Goal: Use online tool/utility: Utilize a website feature to perform a specific function

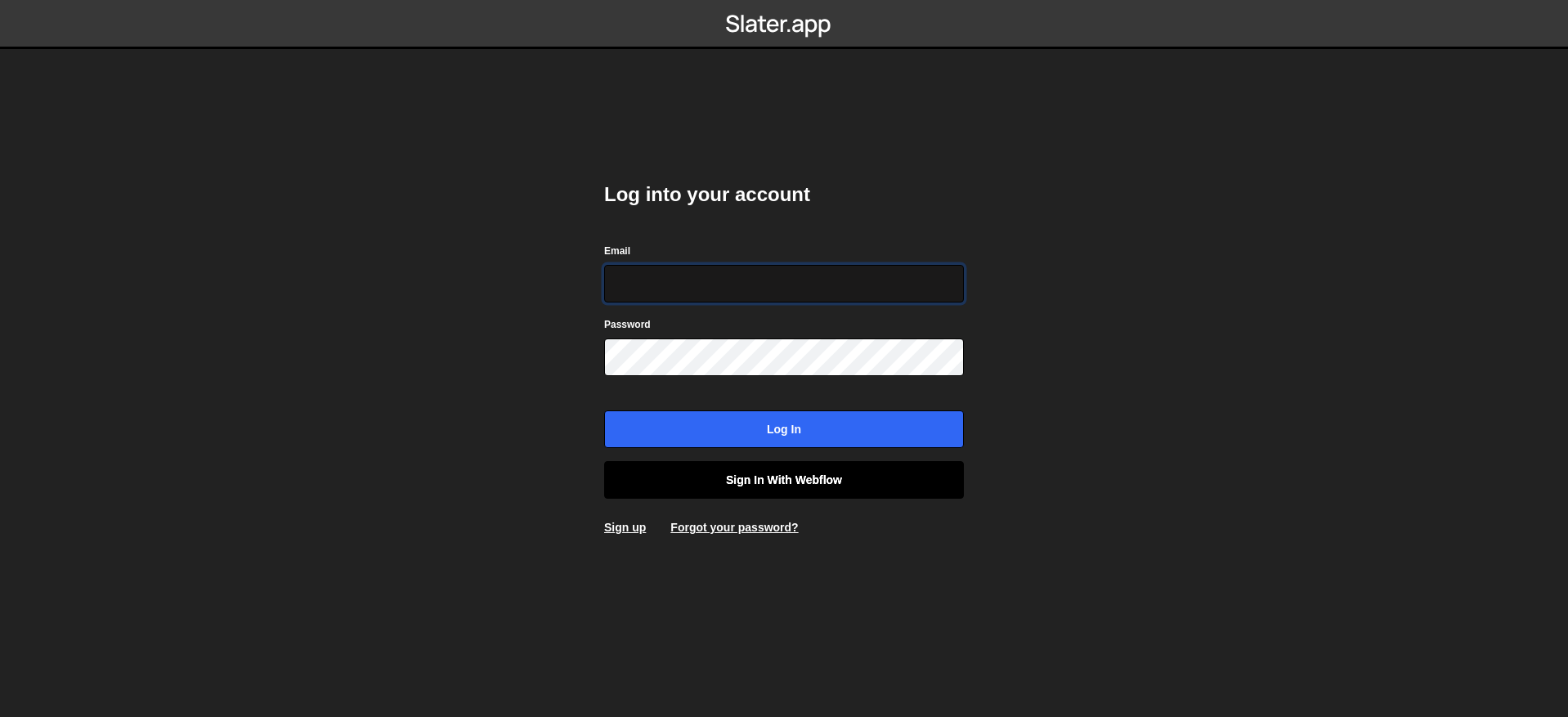
type input "contact@muratdesigns.com"
click at [900, 486] on link "Sign in with Webflow" at bounding box center [784, 480] width 360 height 37
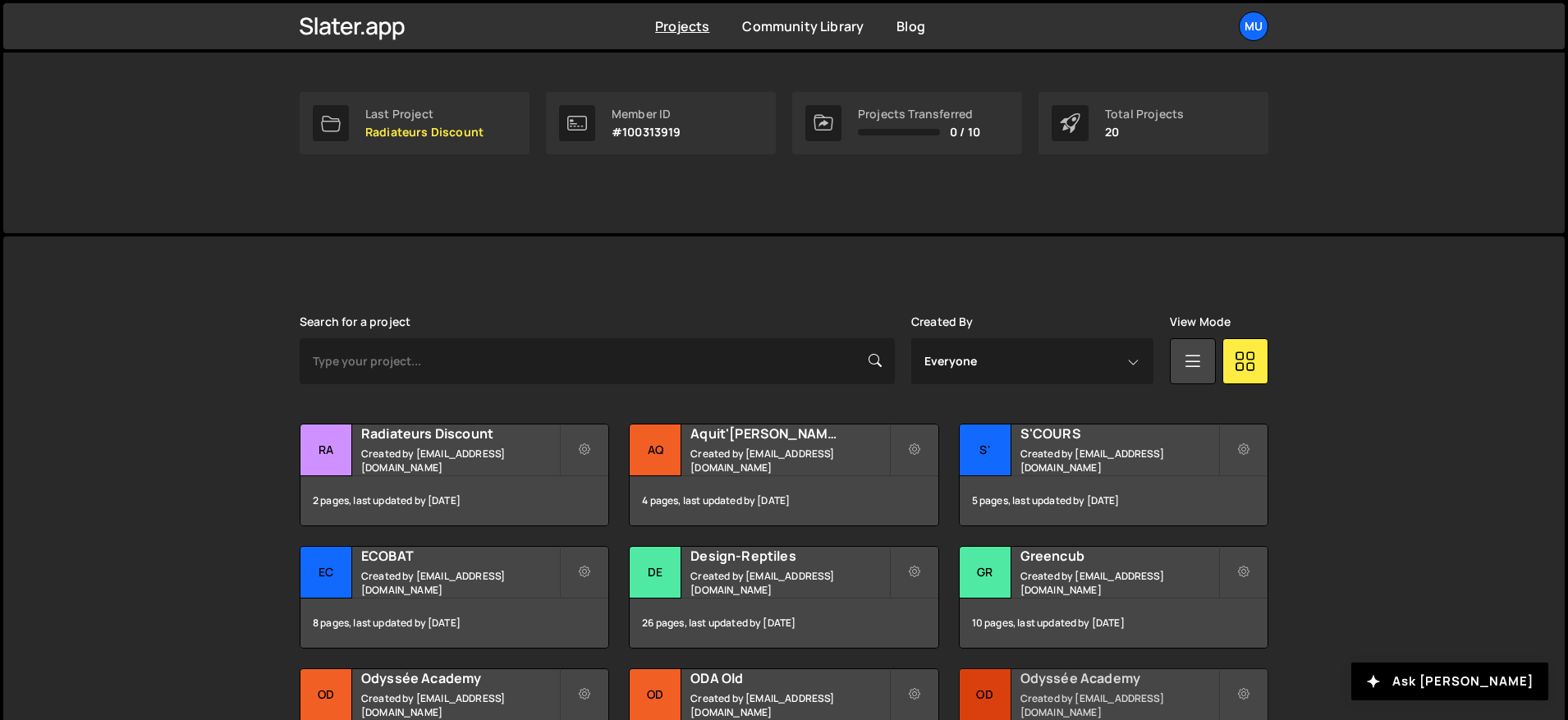
scroll to position [542, 0]
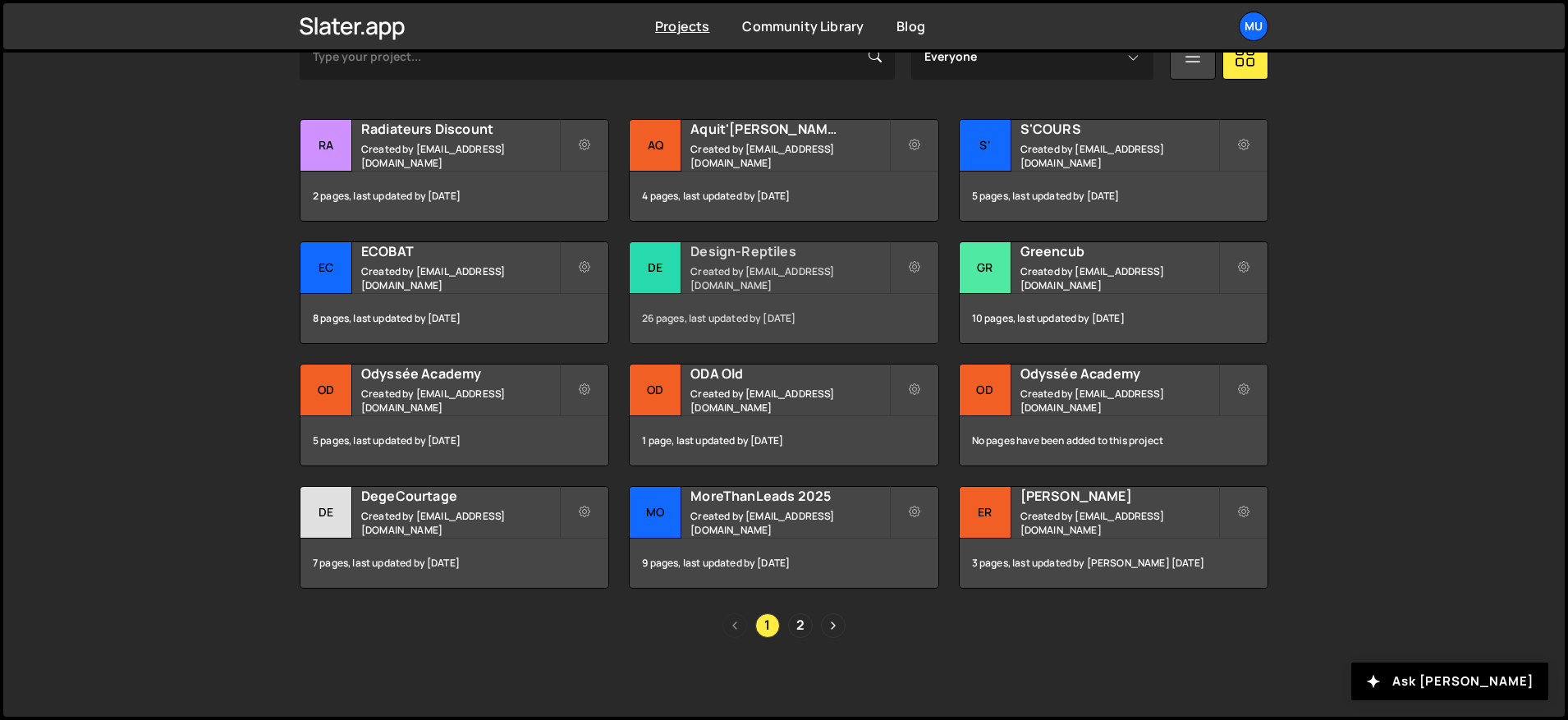
click at [767, 260] on h2 "Design-Reptiles" at bounding box center [790, 251] width 198 height 18
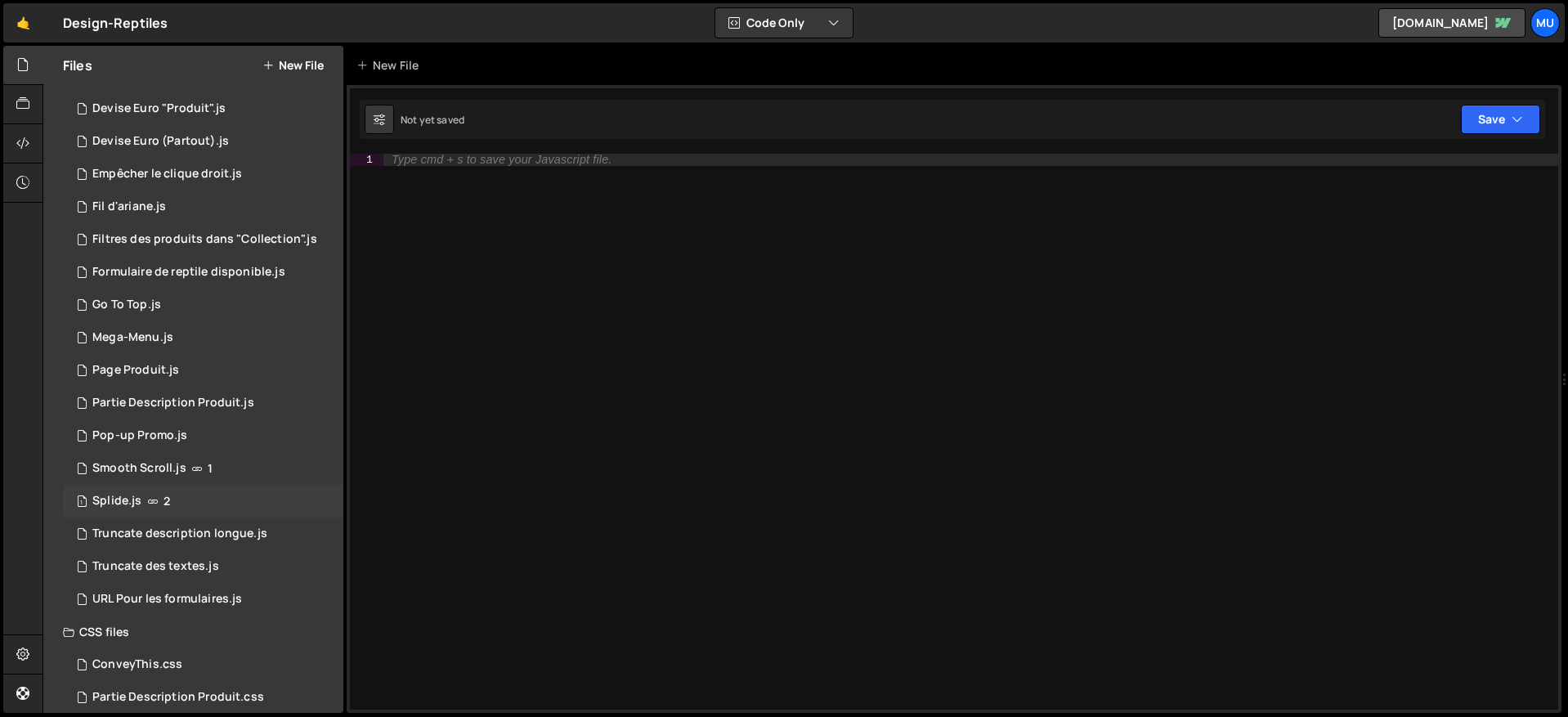
scroll to position [206, 0]
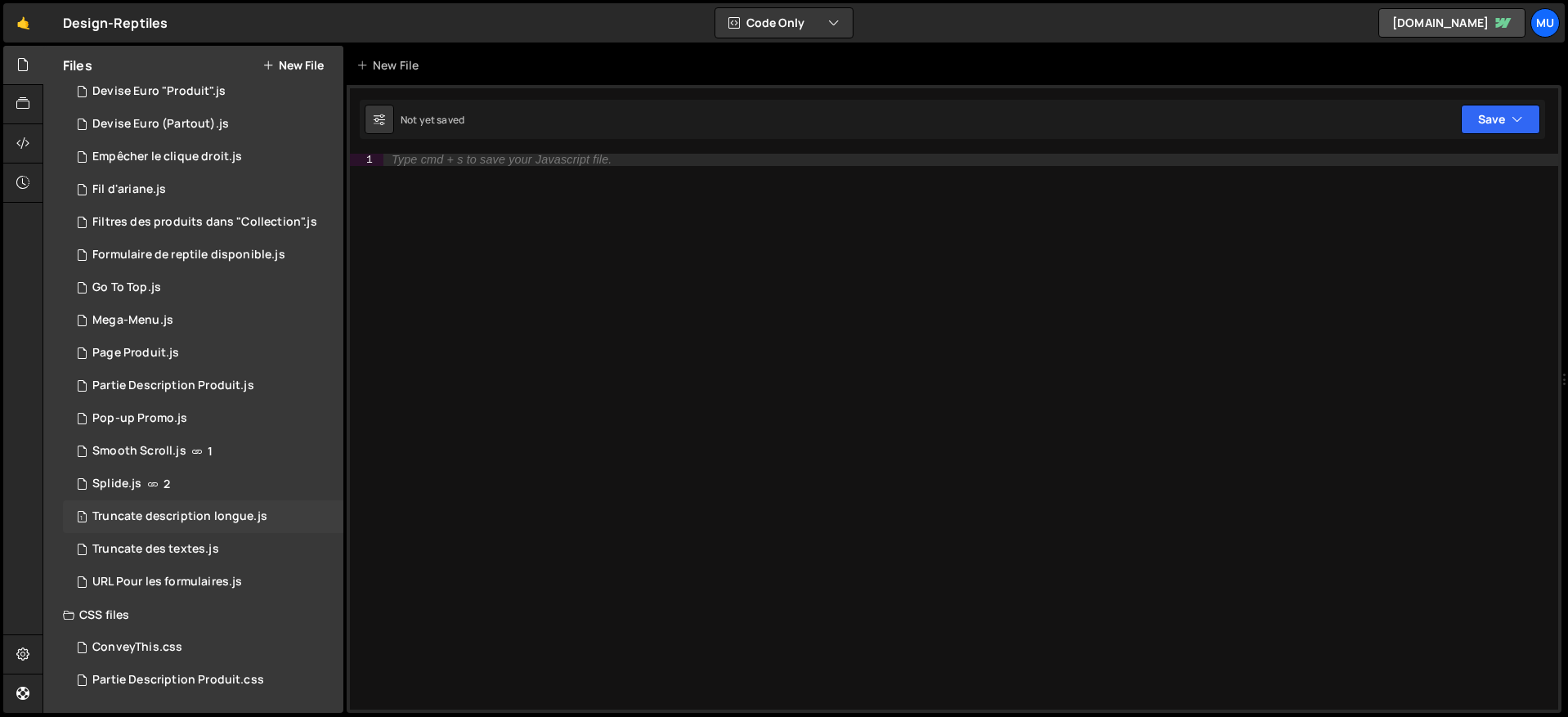
click at [196, 517] on div "Truncate description longue.js" at bounding box center [180, 516] width 175 height 14
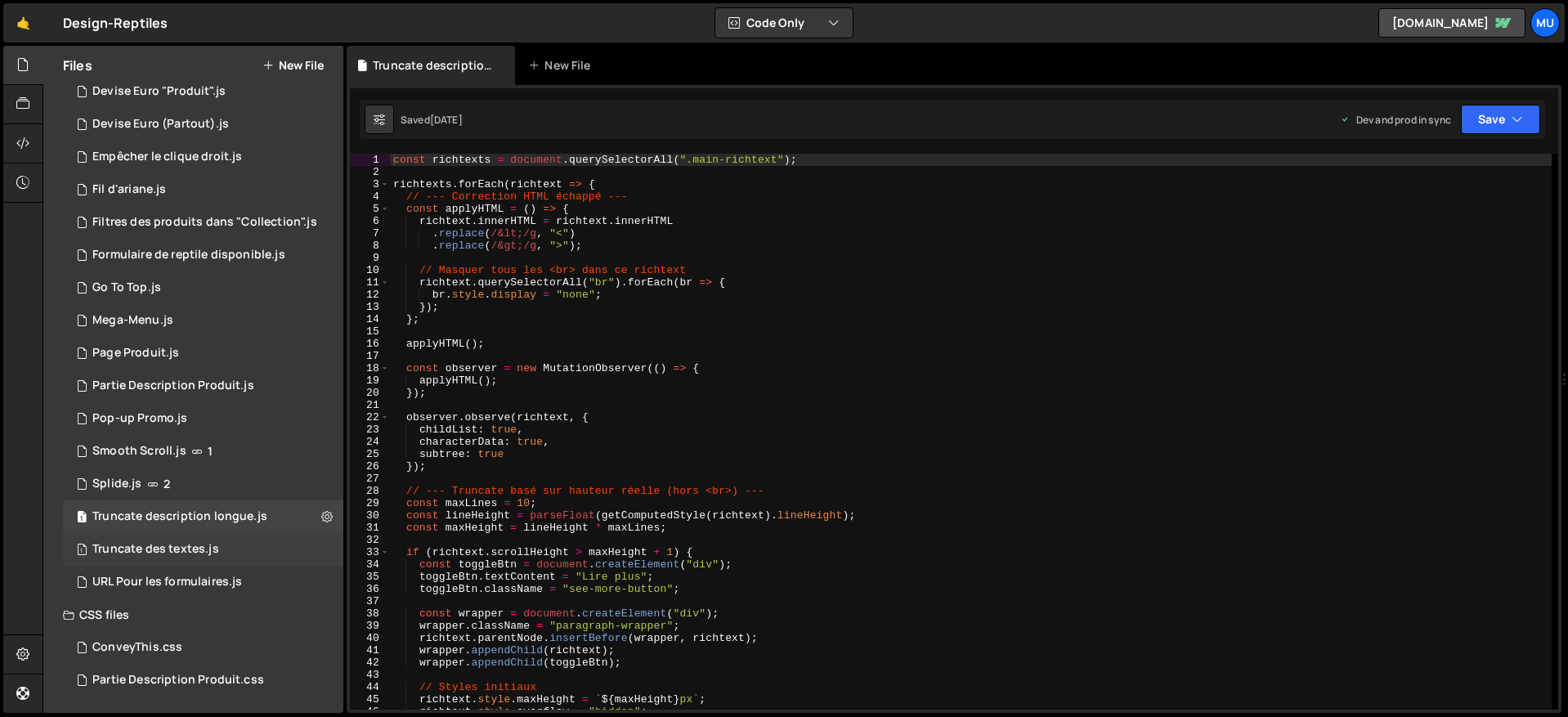
click at [199, 553] on div "Truncate des textes.js" at bounding box center [156, 549] width 127 height 14
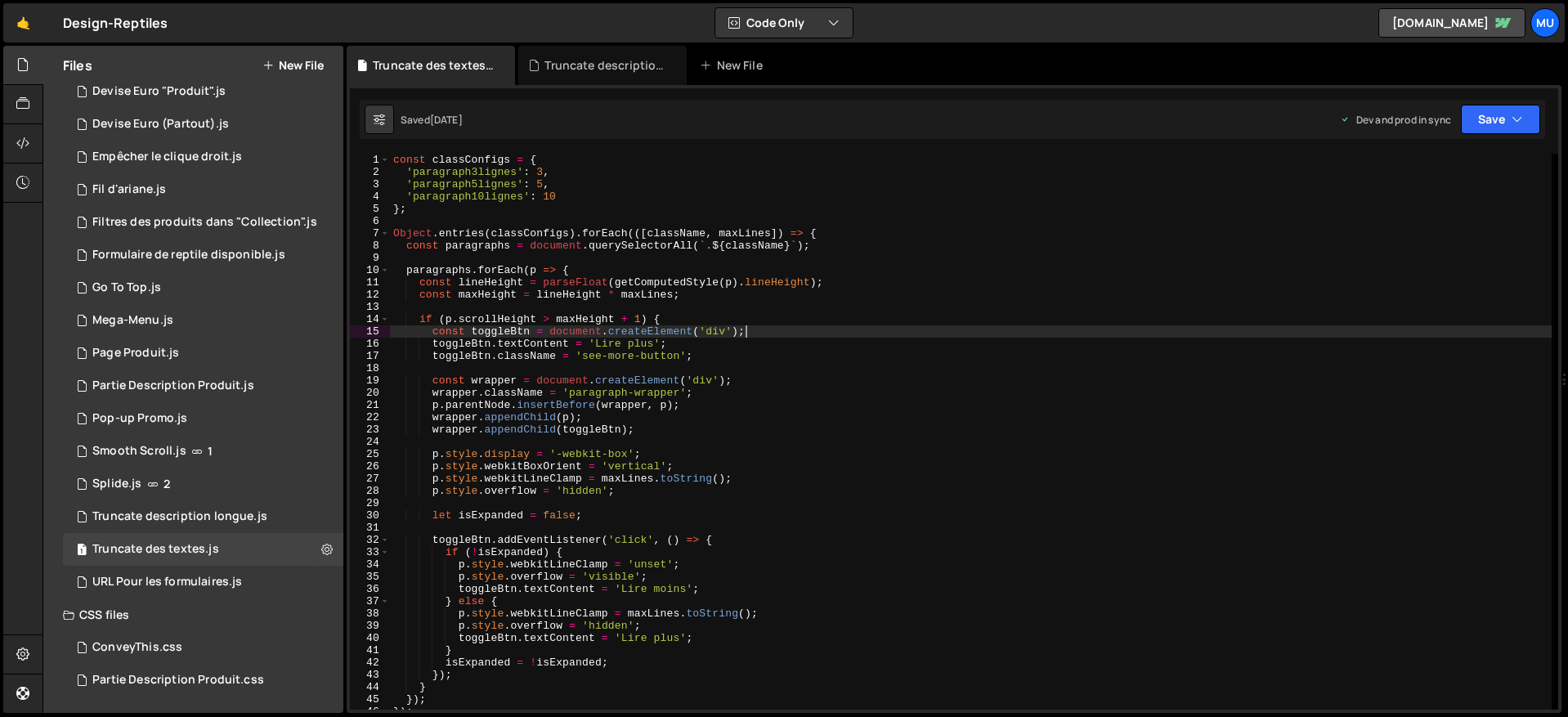
click at [875, 332] on div "const classConfigs = { 'paragraph3lignes' : 3 , 'paragraph5lignes' : 5 , 'parag…" at bounding box center [970, 443] width 1161 height 581
type textarea "});"
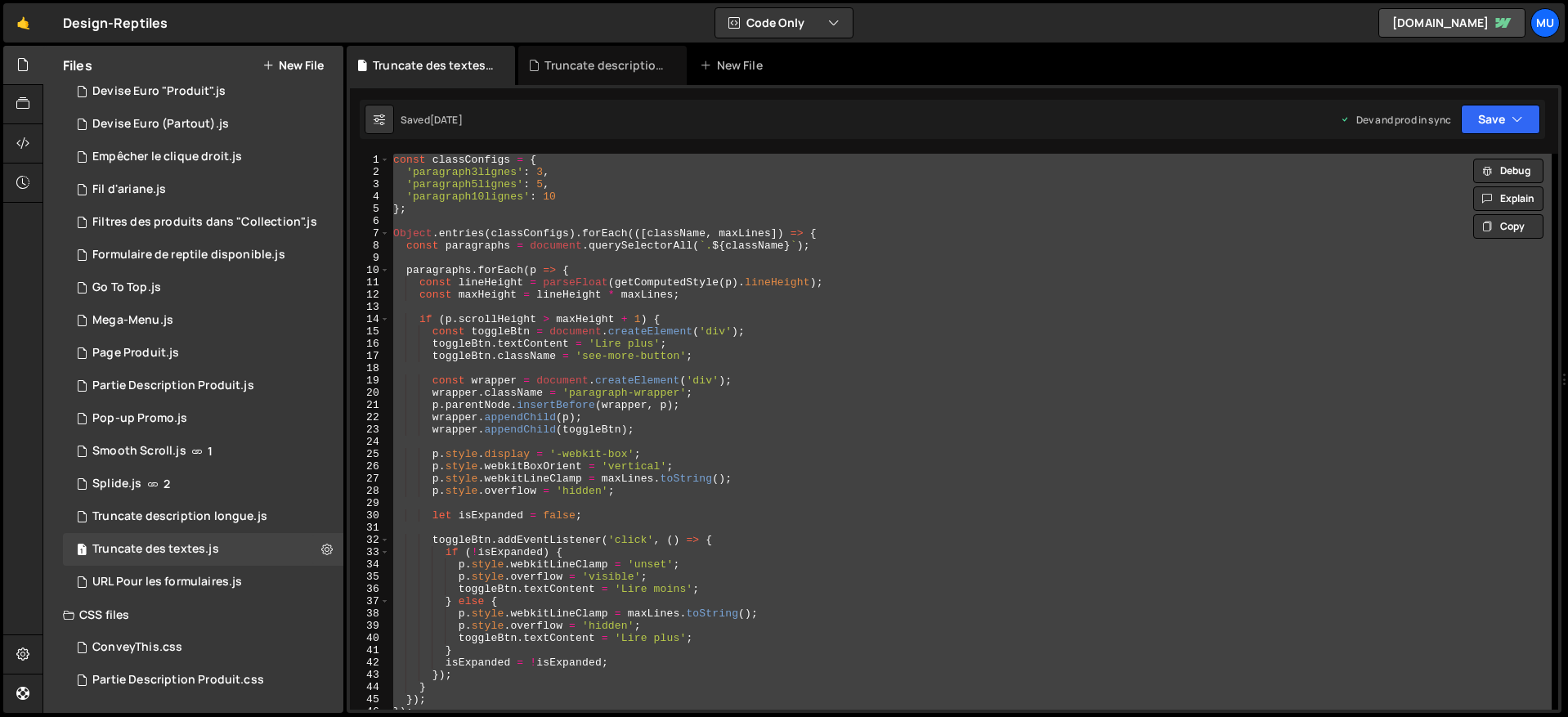
click at [711, 364] on div "const classConfigs = { 'paragraph3lignes' : 3 , 'paragraph5lignes' : 5 , 'parag…" at bounding box center [970, 431] width 1161 height 556
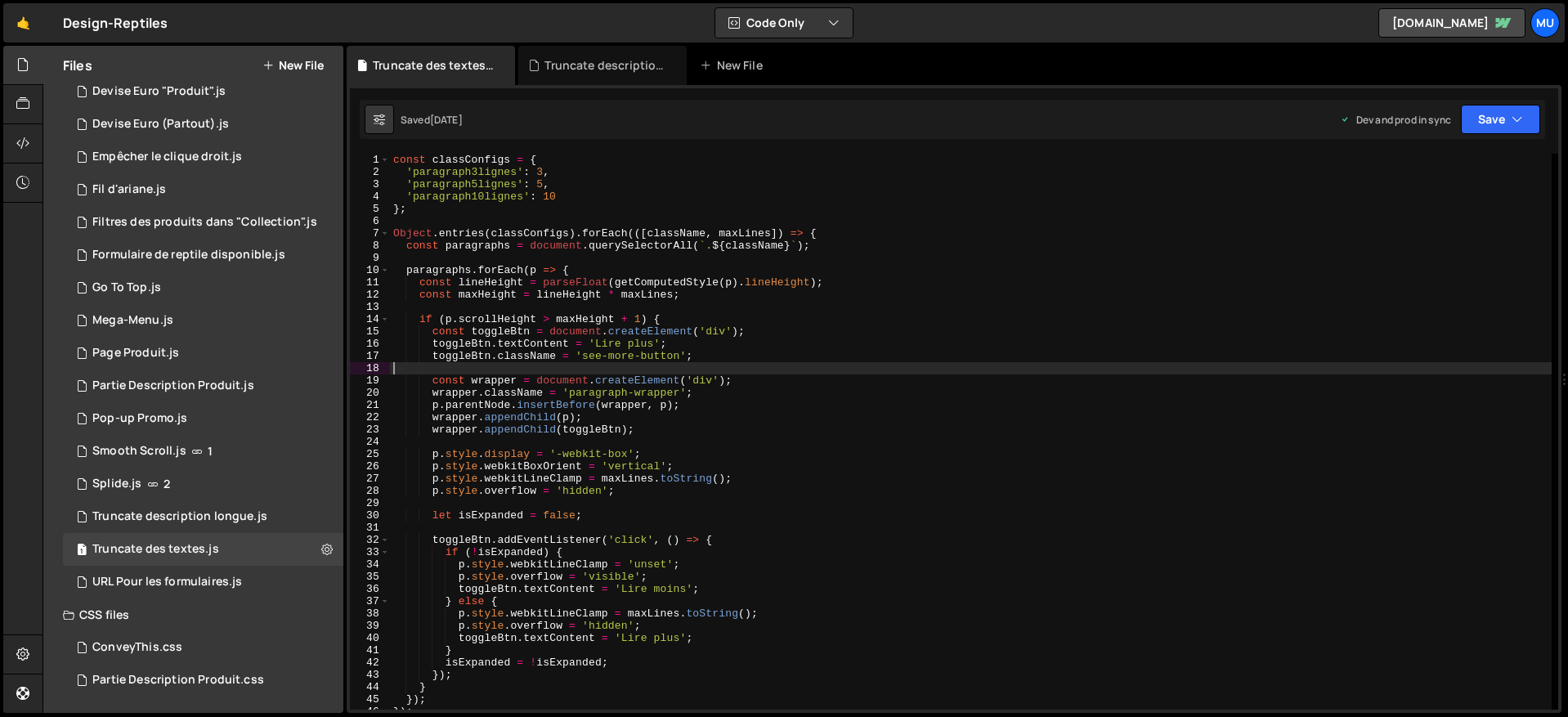
scroll to position [292, 0]
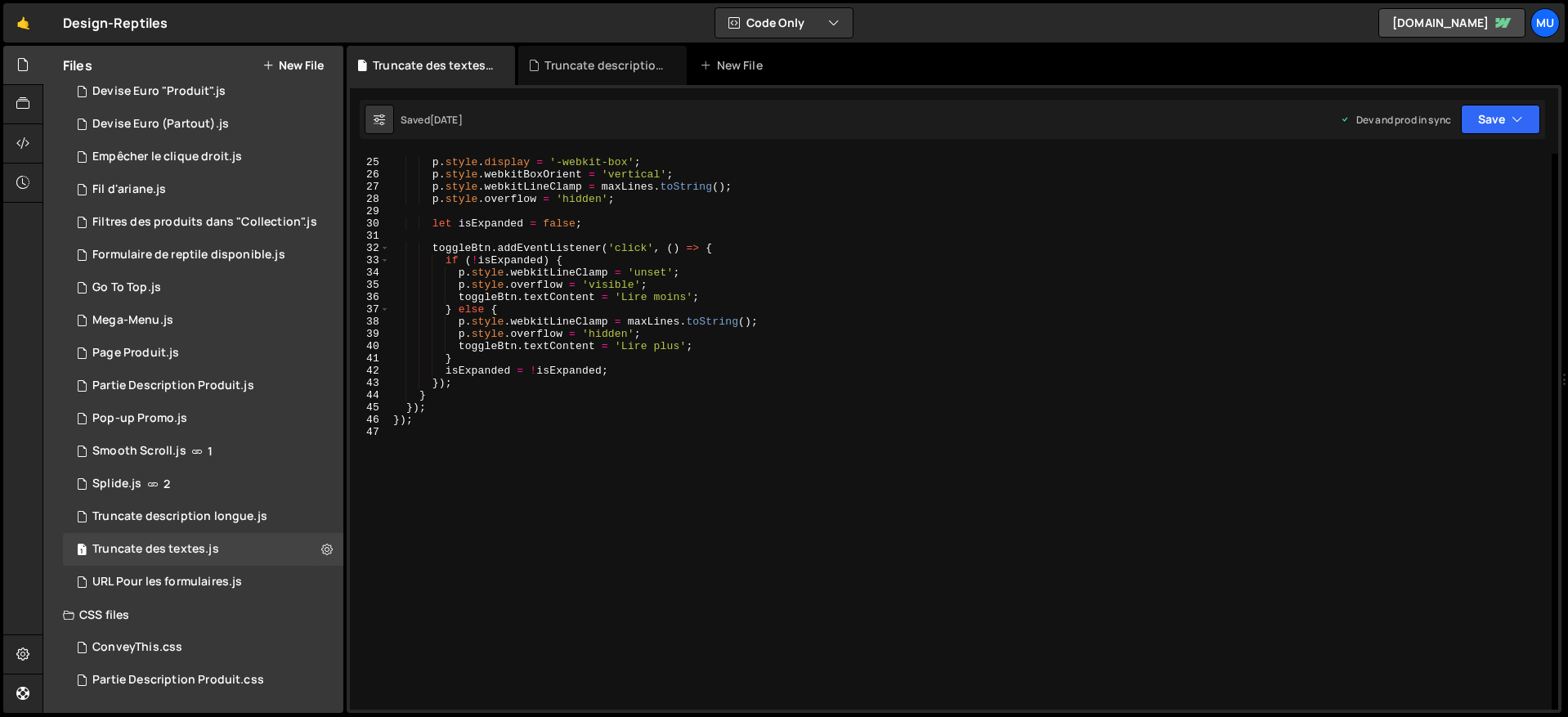
click at [722, 361] on div "p . style . display = '-webkit-box' ; p . style . webkitBoxOrient = 'vertical' …" at bounding box center [970, 434] width 1161 height 581
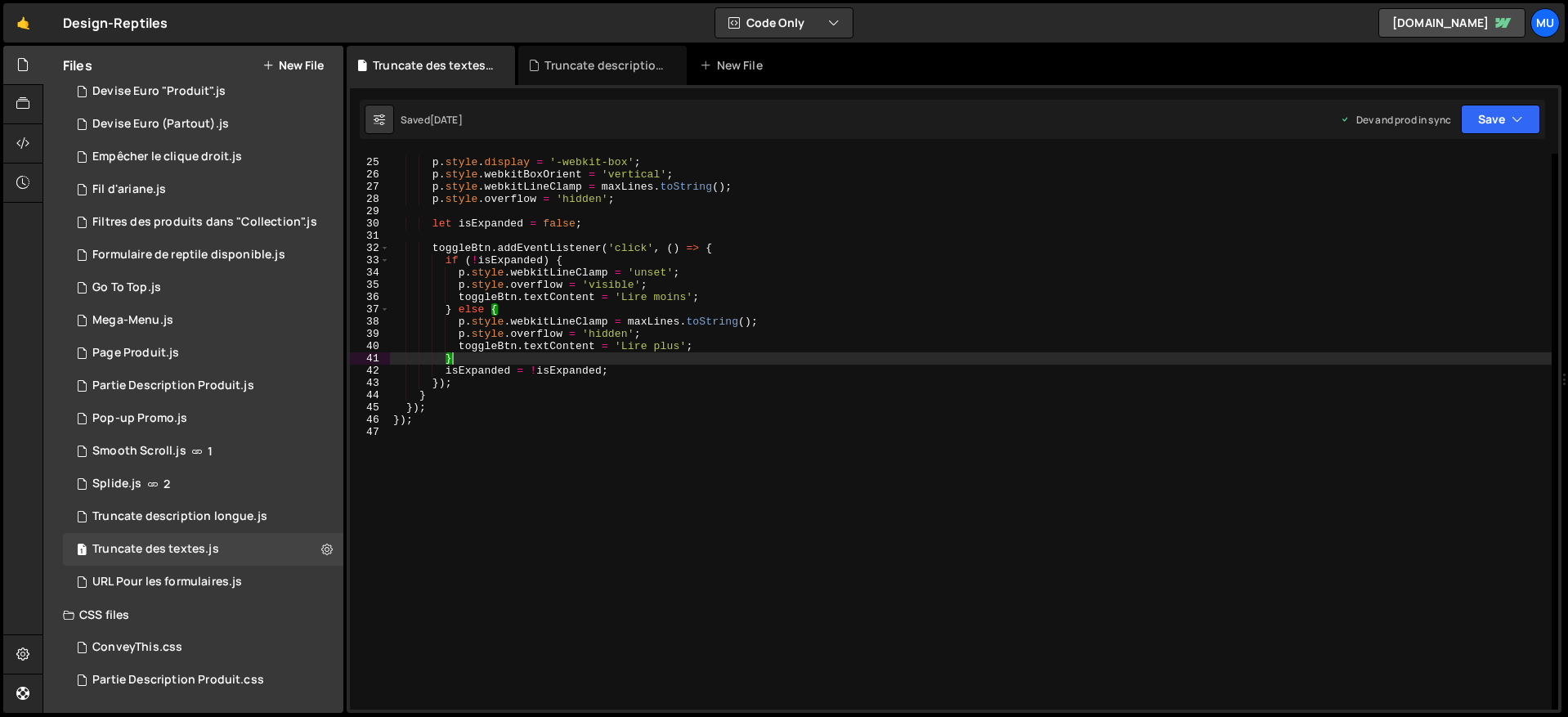
type textarea "});"
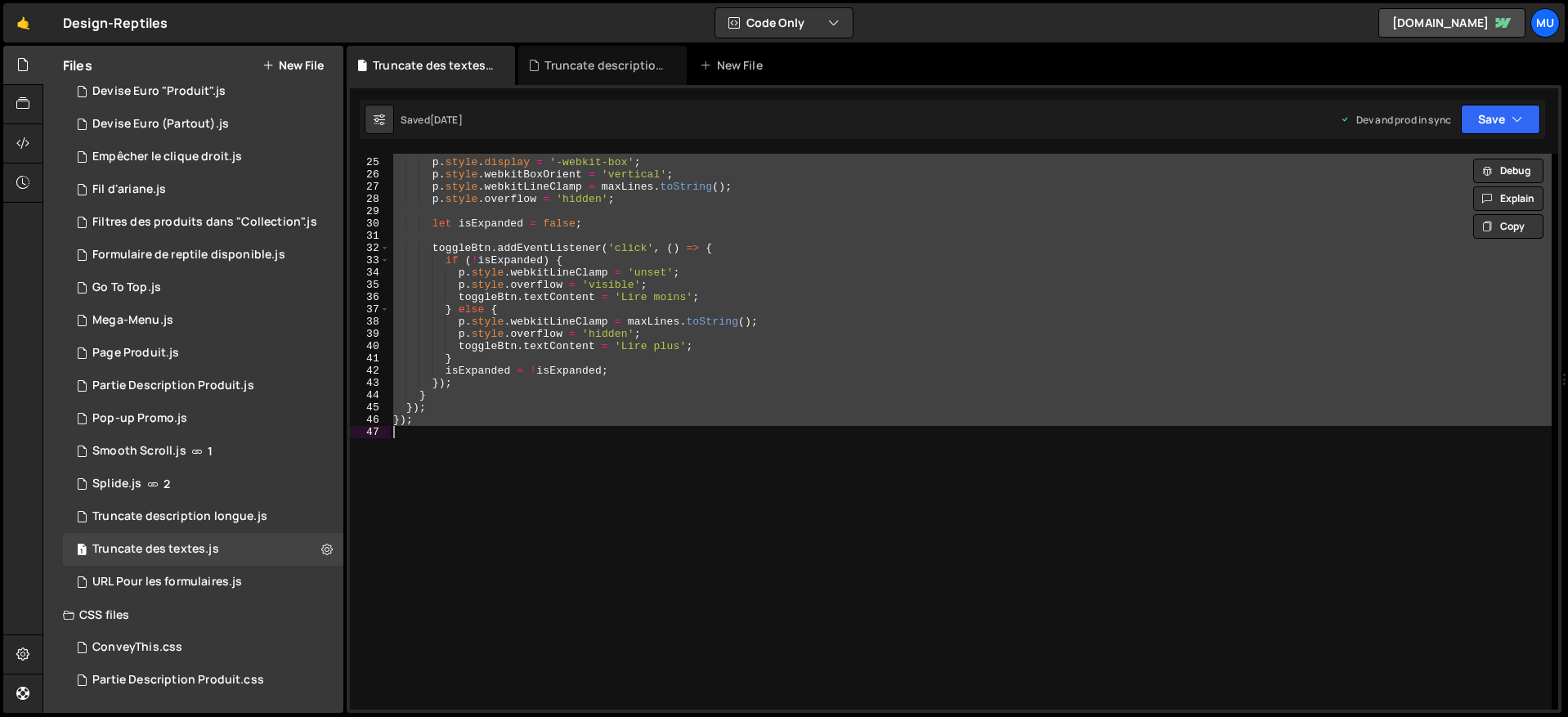
paste textarea
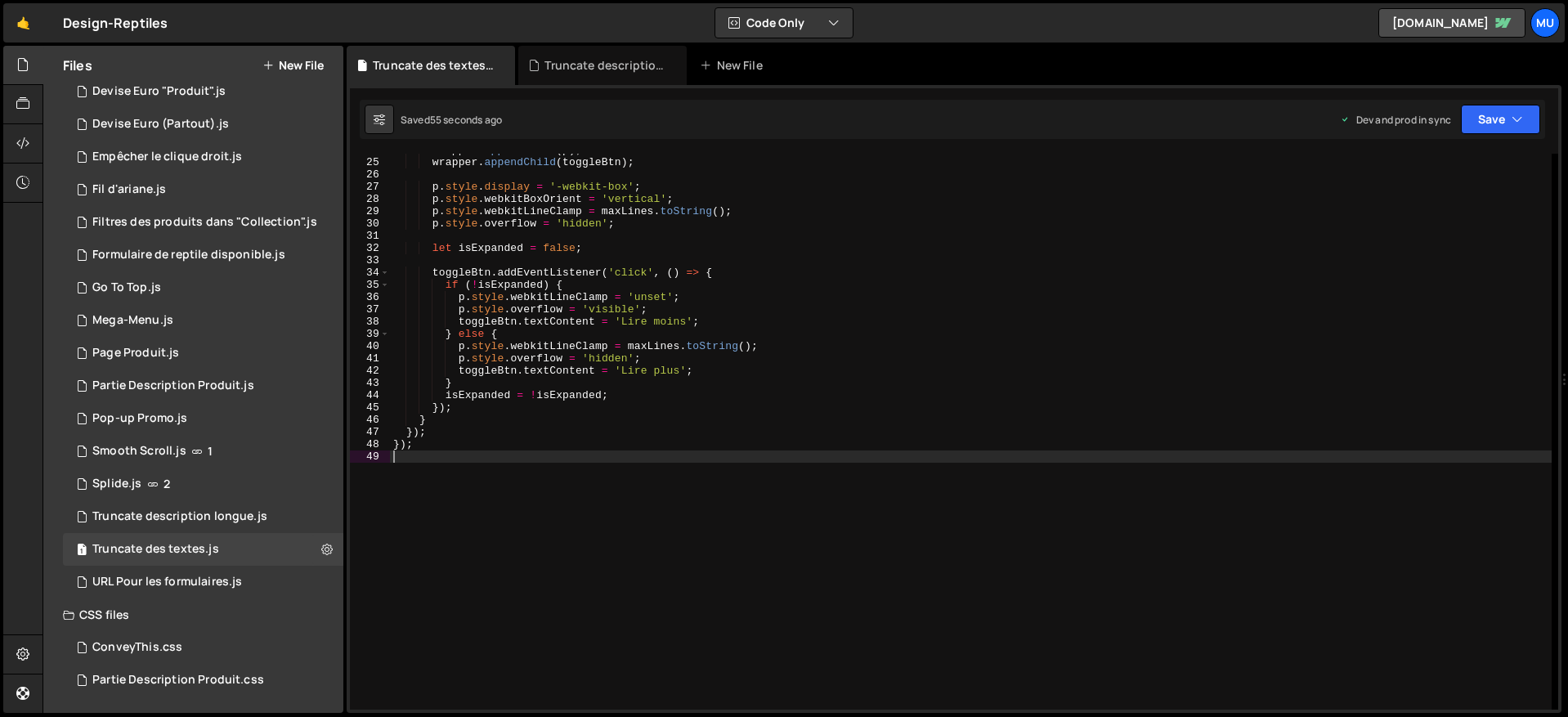
click at [791, 331] on div "wrapper . appendChild ( p ) ; wrapper . appendChild ( toggleBtn ) ; p . style .…" at bounding box center [970, 434] width 1161 height 581
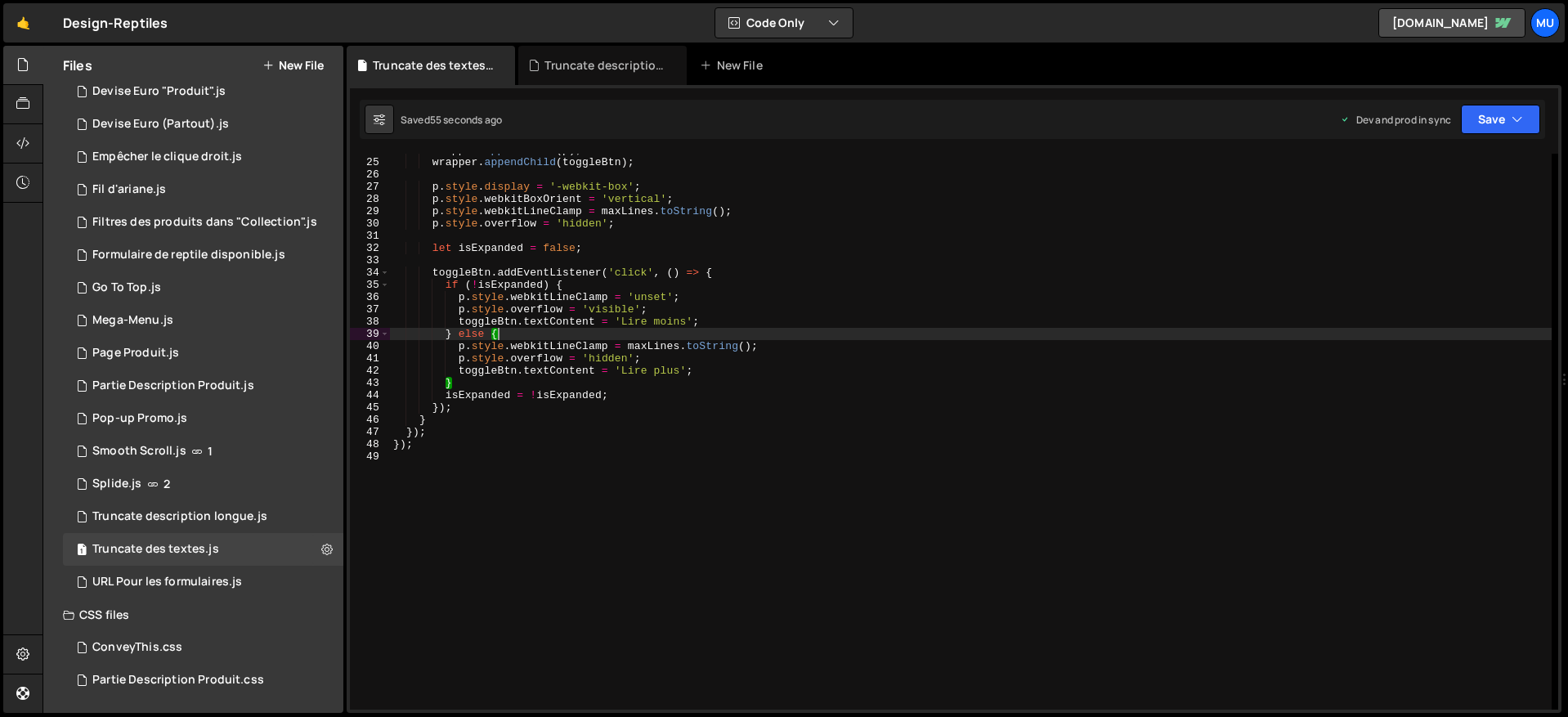
scroll to position [0, 0]
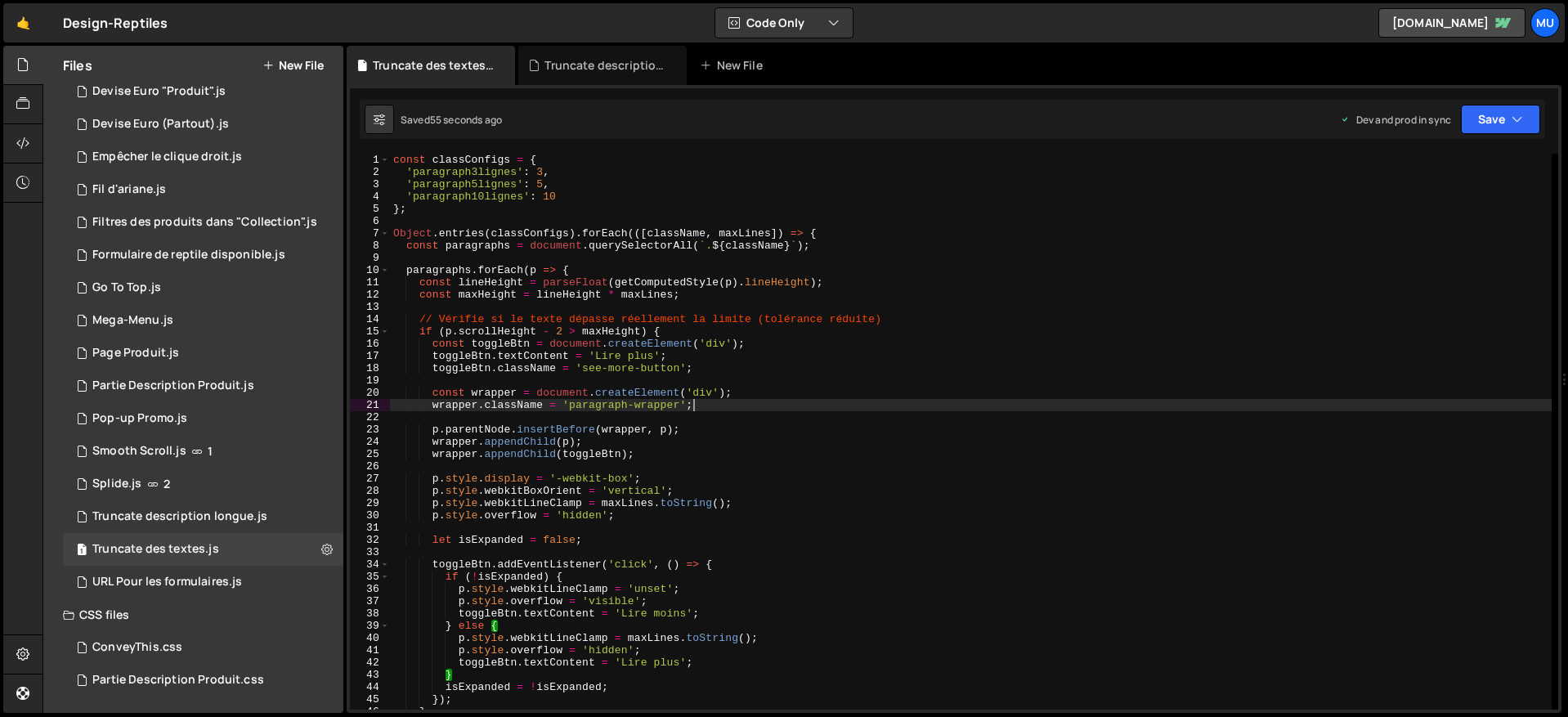
click at [756, 400] on div "const classConfigs = { 'paragraph3lignes' : 3 , 'paragraph5lignes' : 5 , 'parag…" at bounding box center [970, 443] width 1161 height 581
type textarea "});"
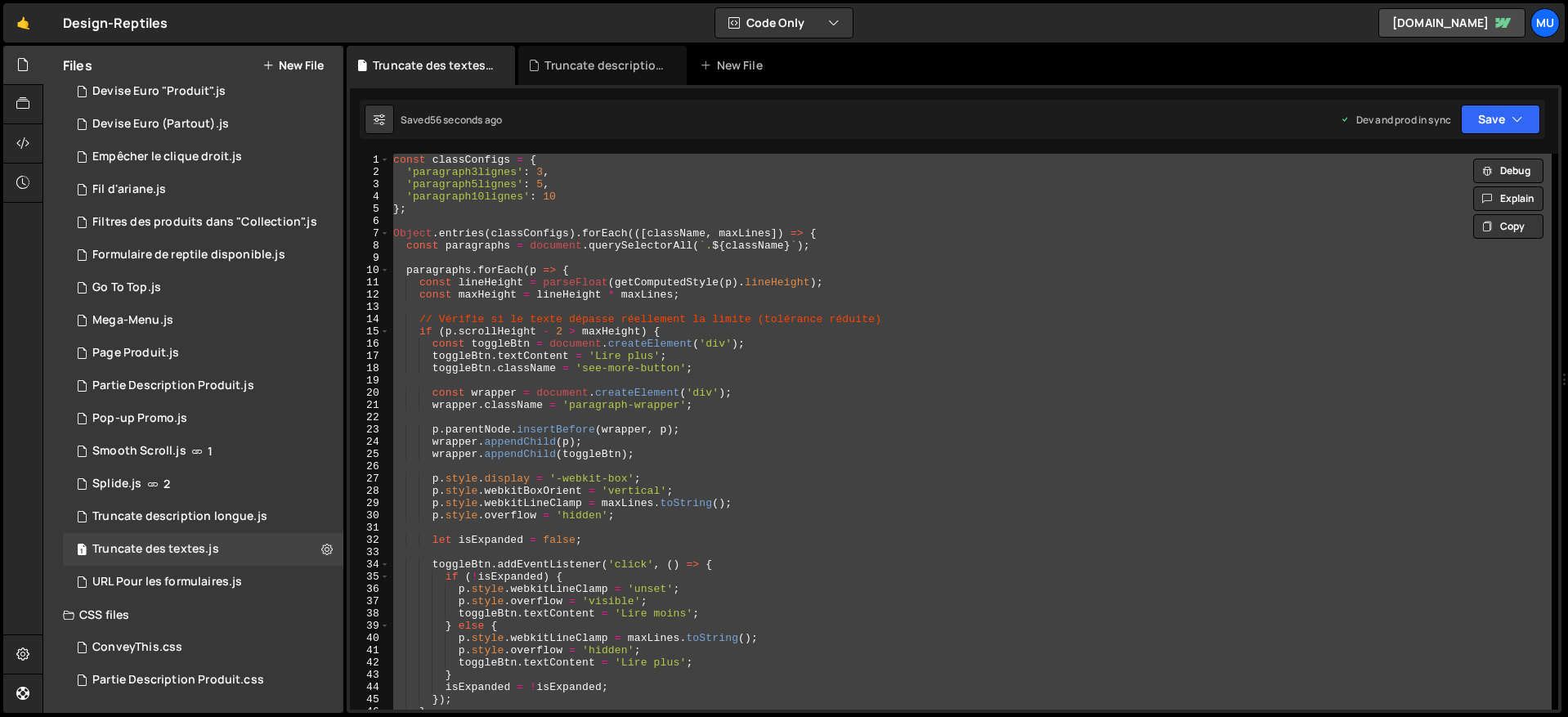
paste textarea
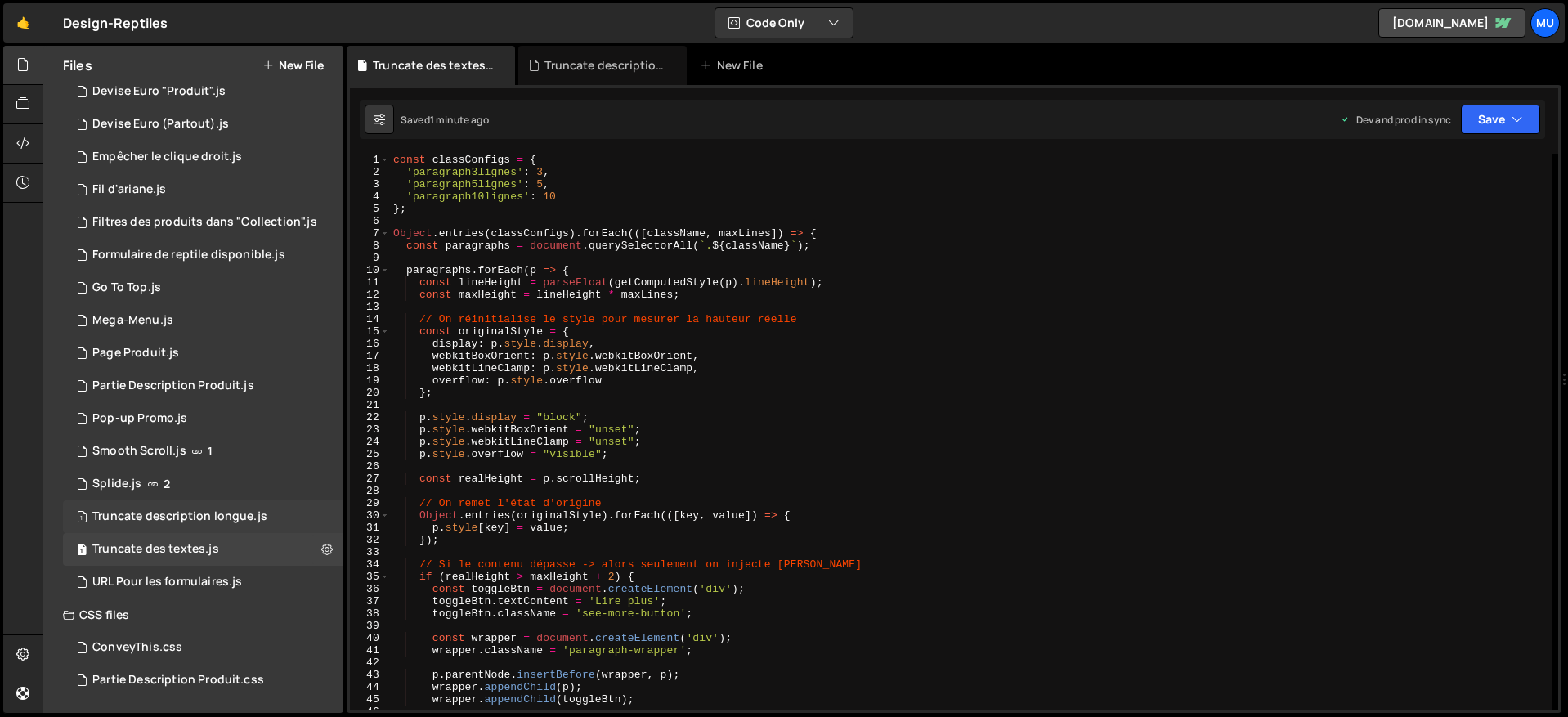
click at [210, 515] on div "Truncate description longue.js" at bounding box center [180, 516] width 175 height 14
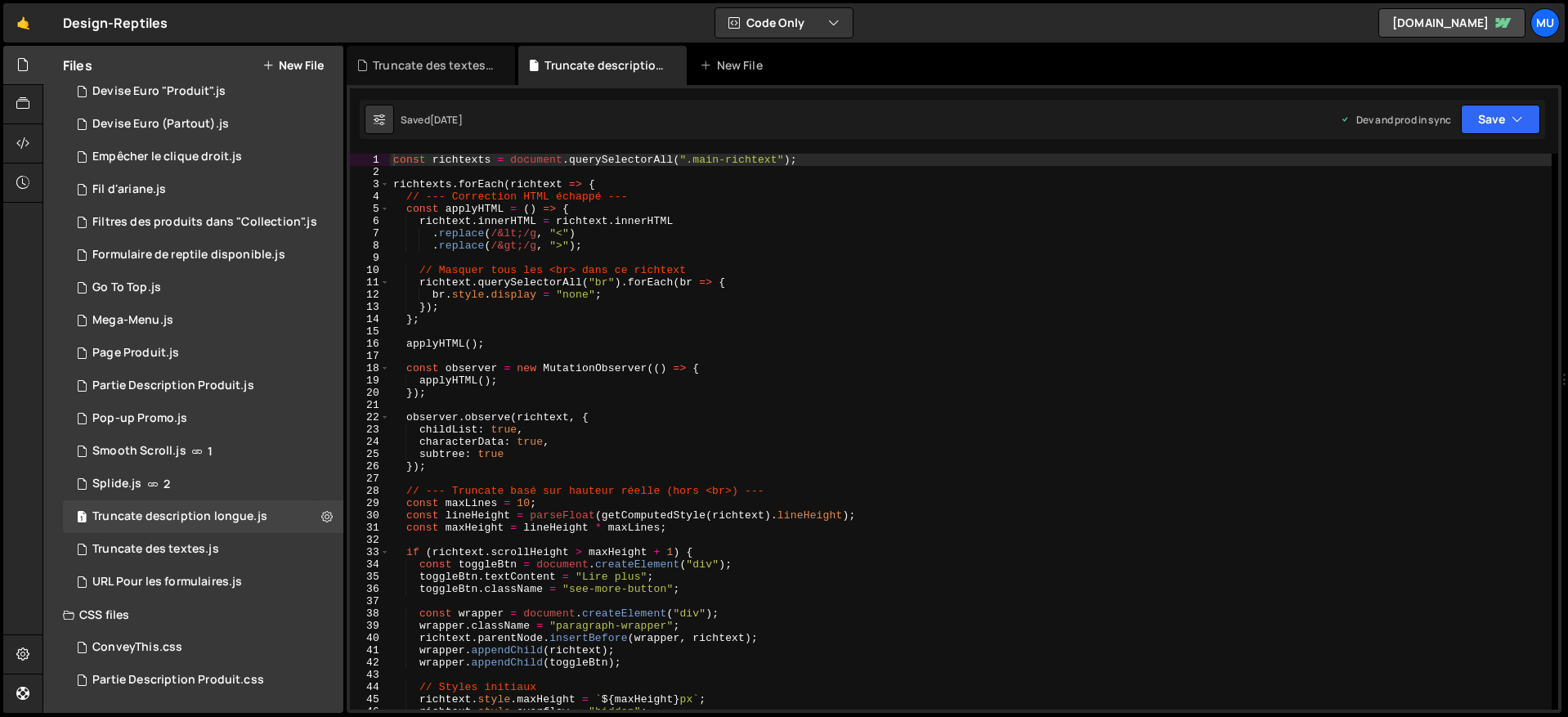
click at [670, 342] on div "const richtexts = document . querySelectorAll ( ".main-richtext" ) ; richtexts …" at bounding box center [970, 443] width 1161 height 581
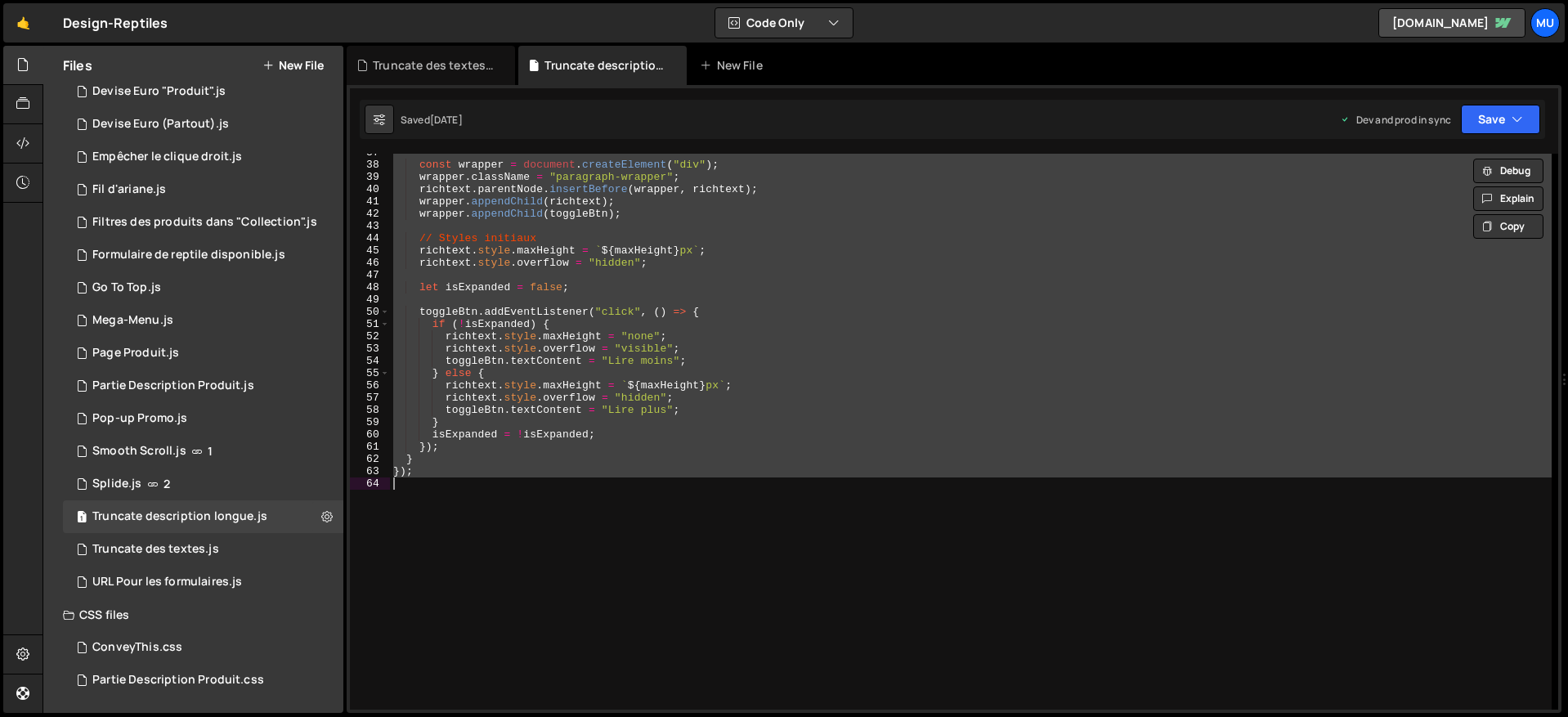
scroll to position [449, 0]
click at [151, 557] on div "1 Truncate des textes.js 0" at bounding box center [202, 549] width 280 height 33
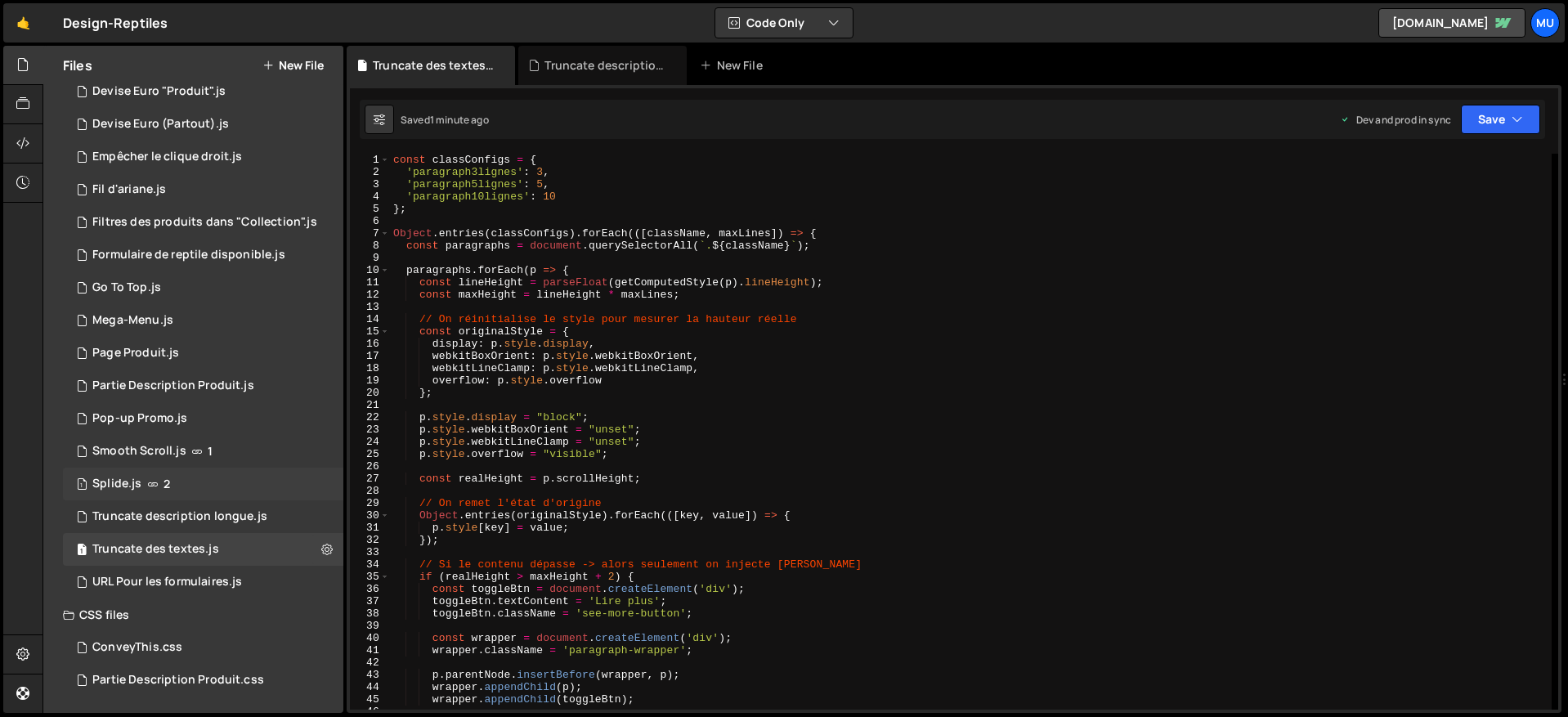
click at [166, 495] on div "1 Splide.js 2" at bounding box center [202, 484] width 280 height 33
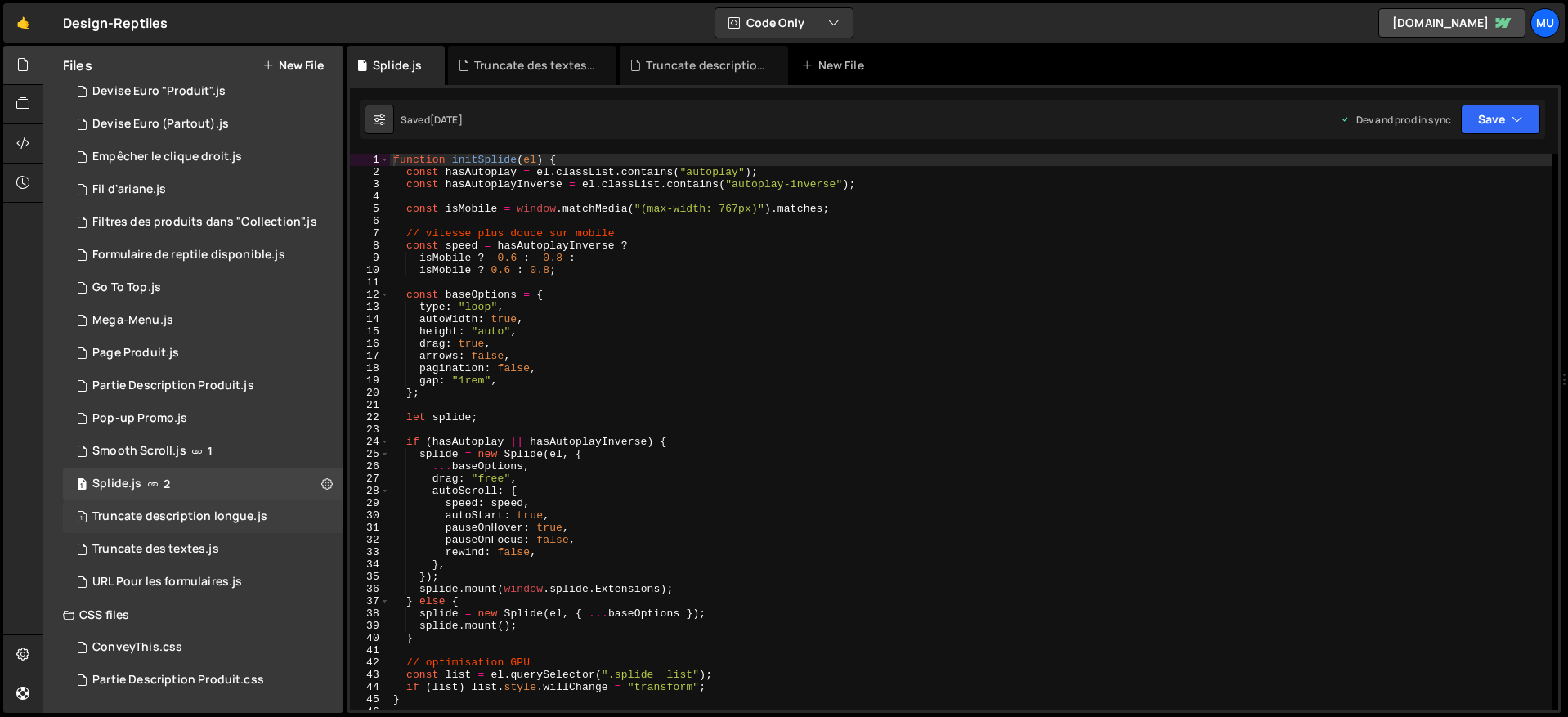
click at [170, 510] on div "Truncate description longue.js" at bounding box center [180, 516] width 175 height 14
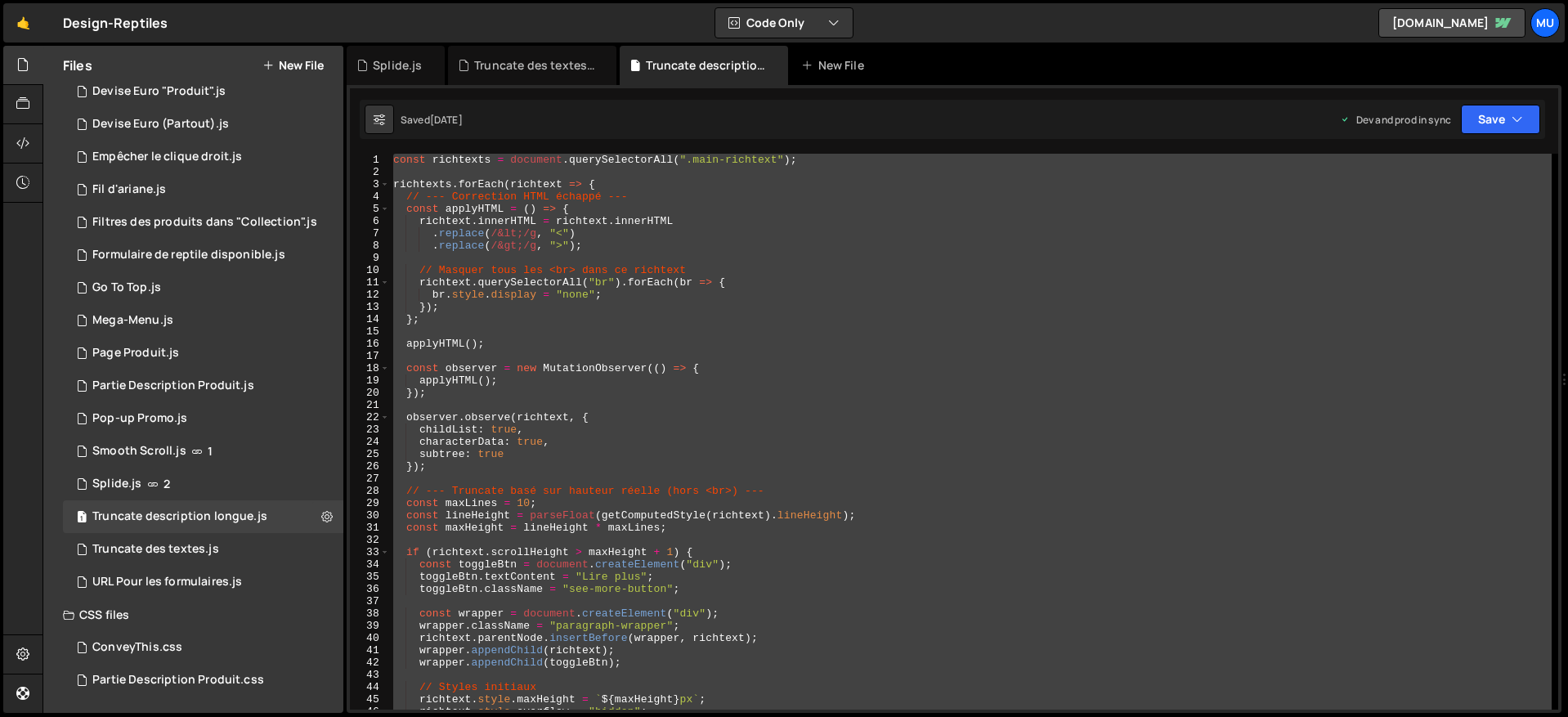
scroll to position [0, 0]
click at [591, 320] on div "const richtexts = document . querySelectorAll ( ".main-richtext" ) ; richtexts …" at bounding box center [970, 431] width 1161 height 556
type textarea "};"
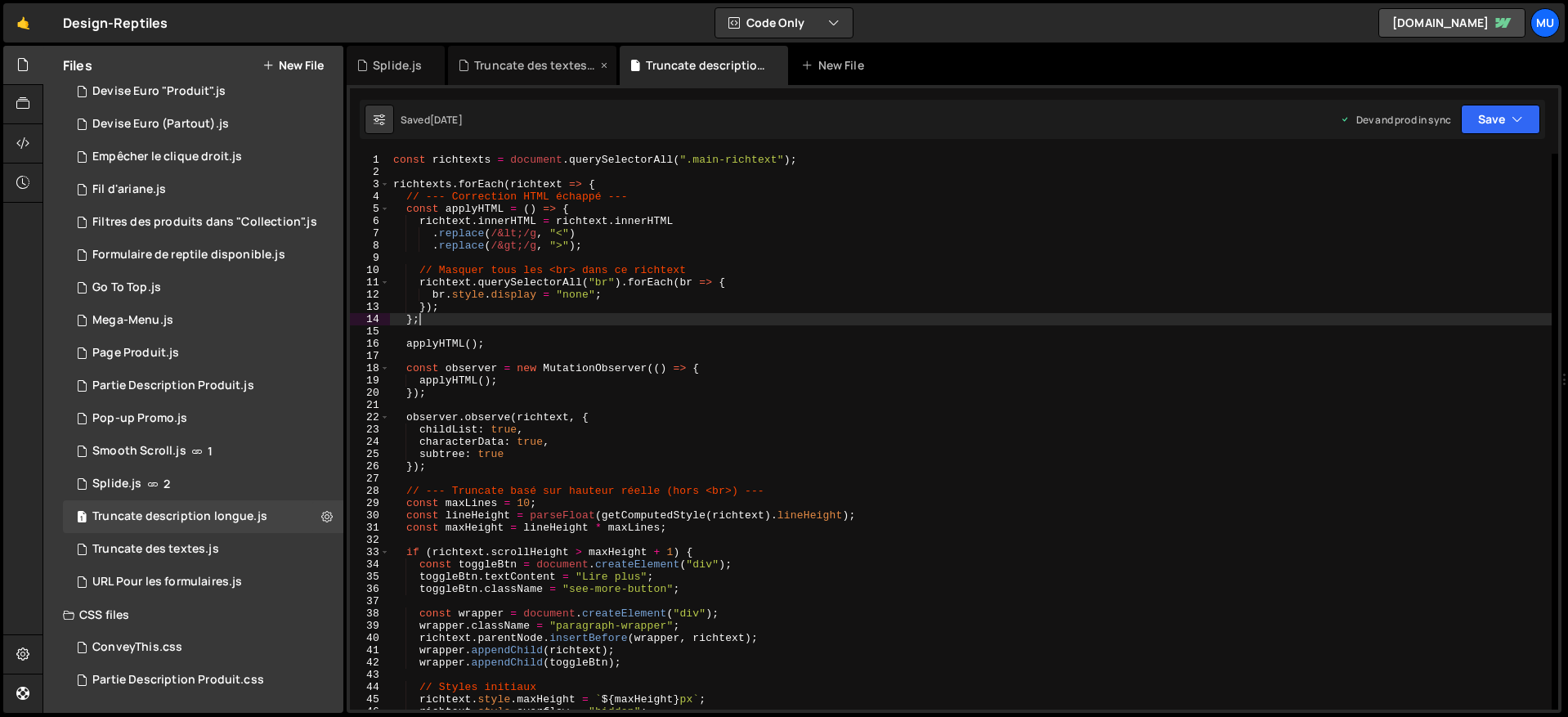
click at [562, 69] on div "Truncate des textes.js" at bounding box center [535, 65] width 123 height 16
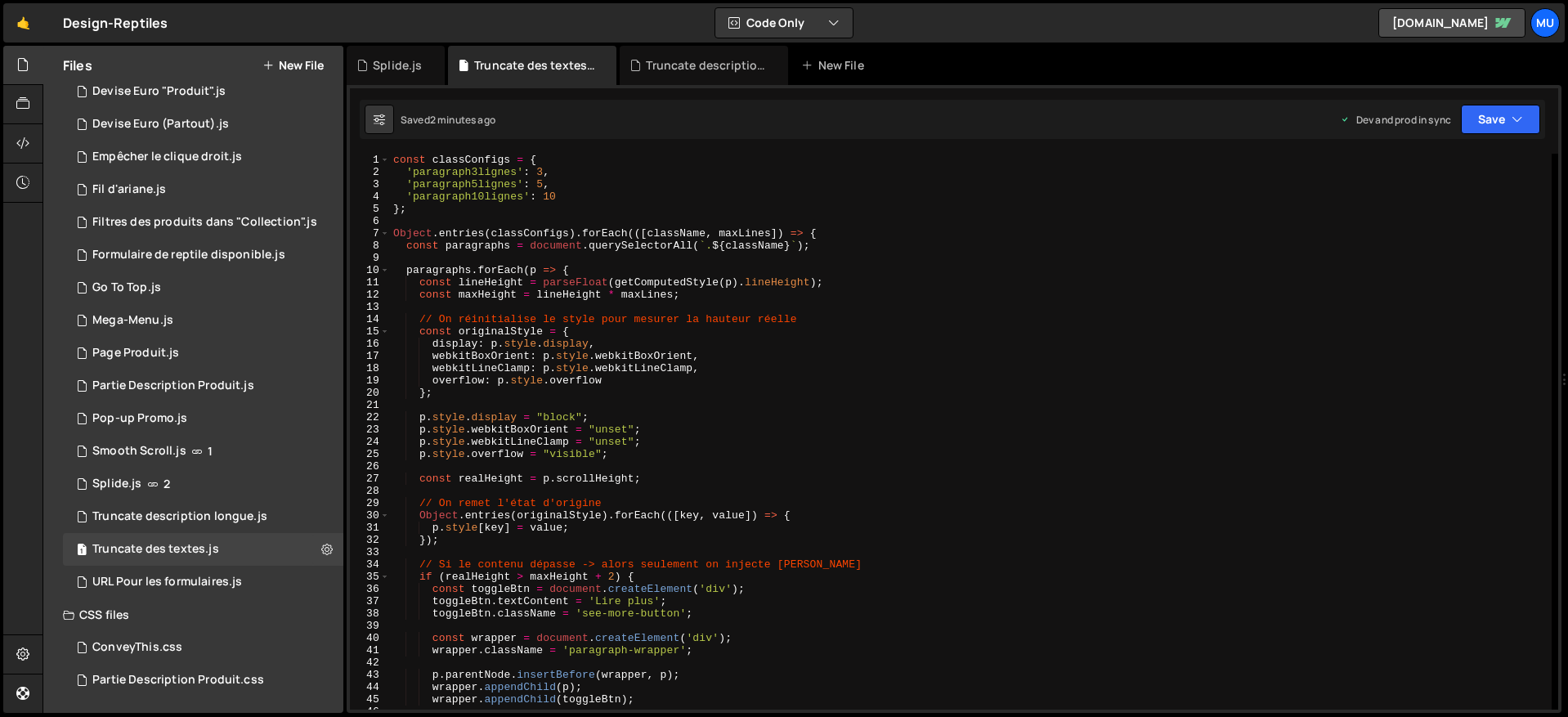
type textarea "'paragraph5lignes': 5,"
click at [499, 184] on div "const classConfigs = { 'paragraph3lignes' : 3 , 'paragraph5lignes' : 5 , 'parag…" at bounding box center [970, 443] width 1161 height 581
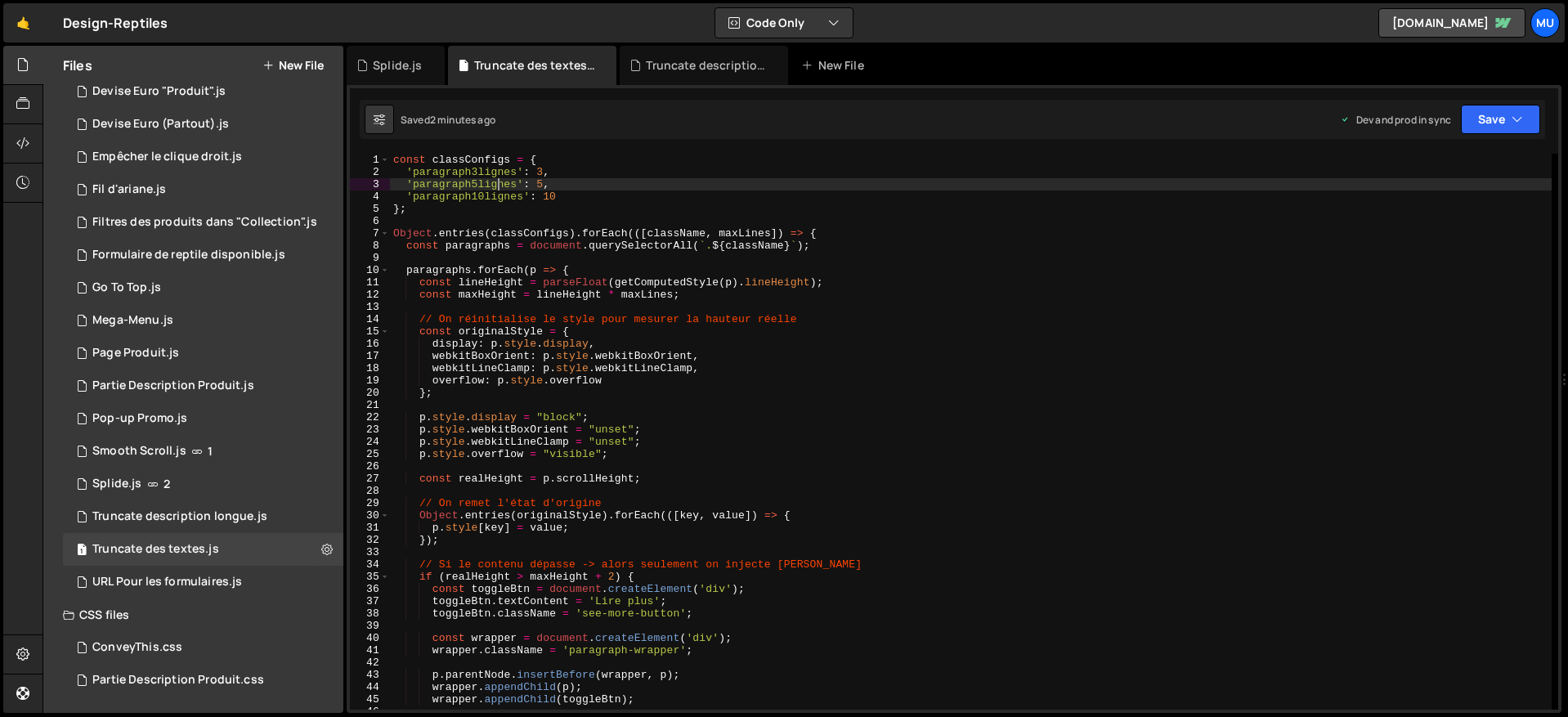
click at [499, 184] on div "const classConfigs = { 'paragraph3lignes' : 3 , 'paragraph5lignes' : 5 , 'parag…" at bounding box center [970, 443] width 1161 height 581
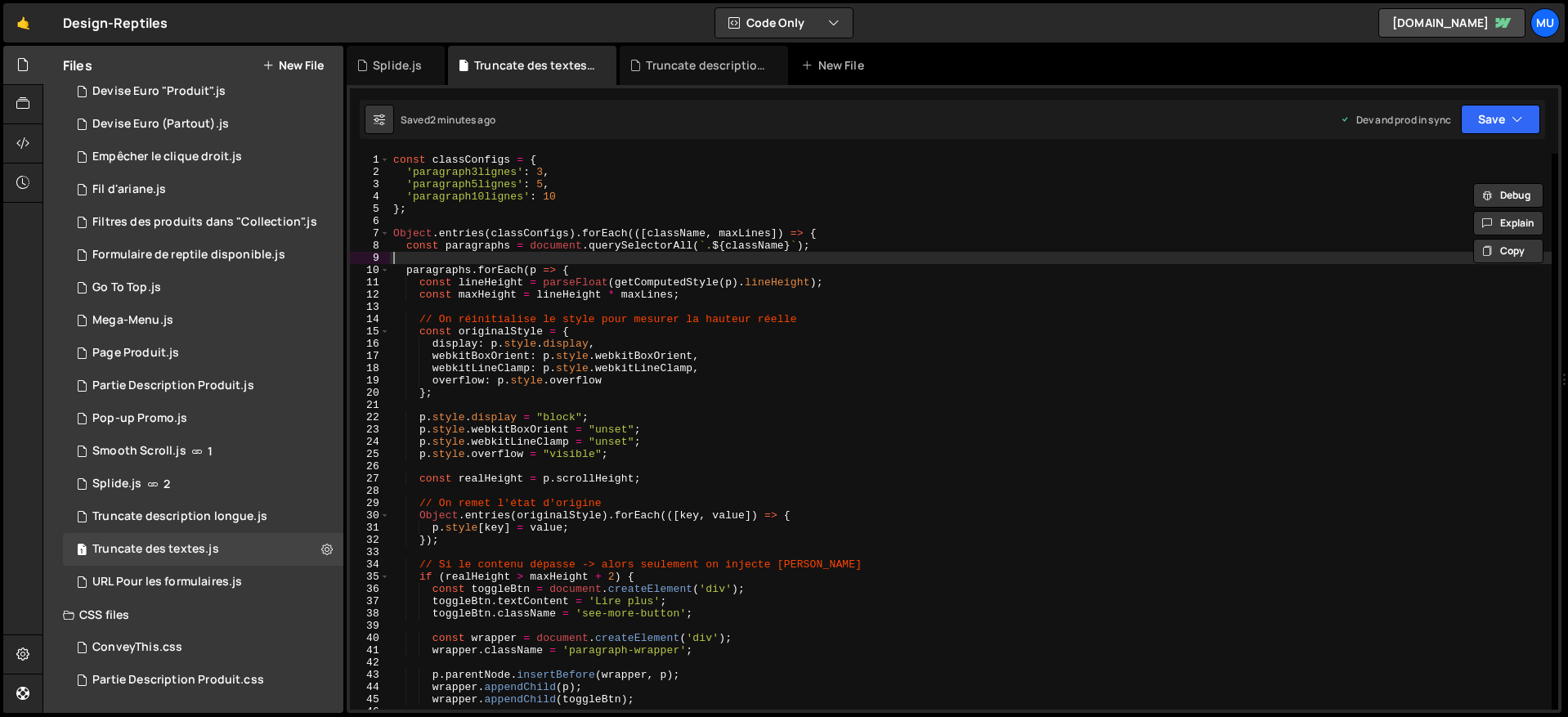
click at [822, 252] on div "const classConfigs = { 'paragraph3lignes' : 3 , 'paragraph5lignes' : 5 , 'parag…" at bounding box center [970, 443] width 1161 height 581
